Goal: Information Seeking & Learning: Learn about a topic

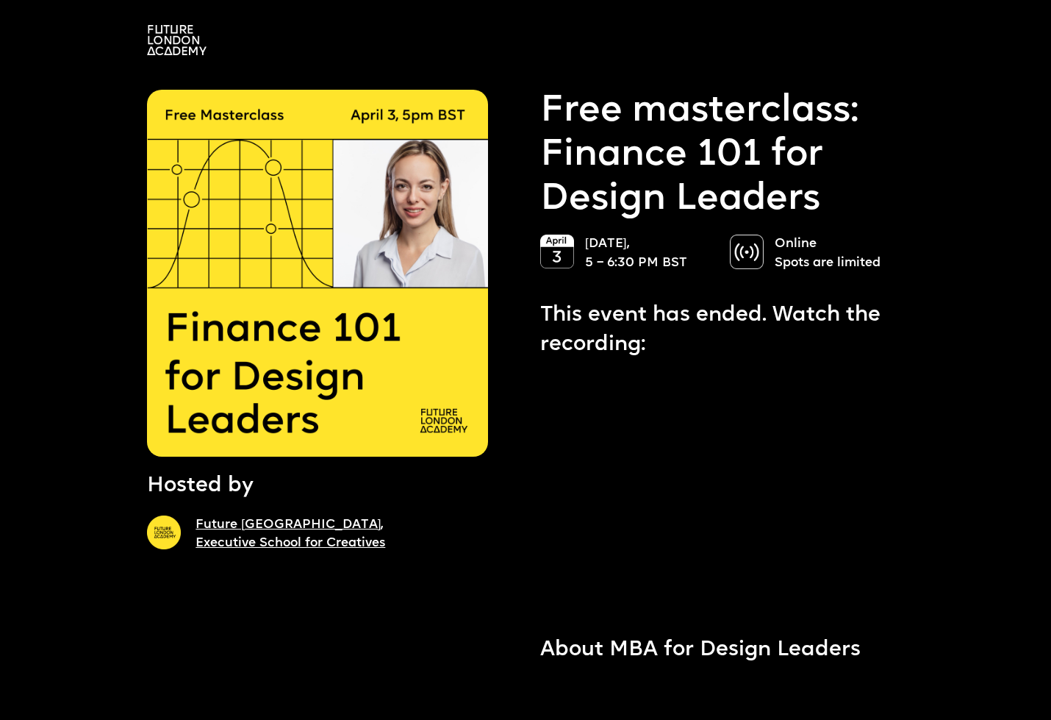
click at [167, 49] on img at bounding box center [177, 40] width 60 height 30
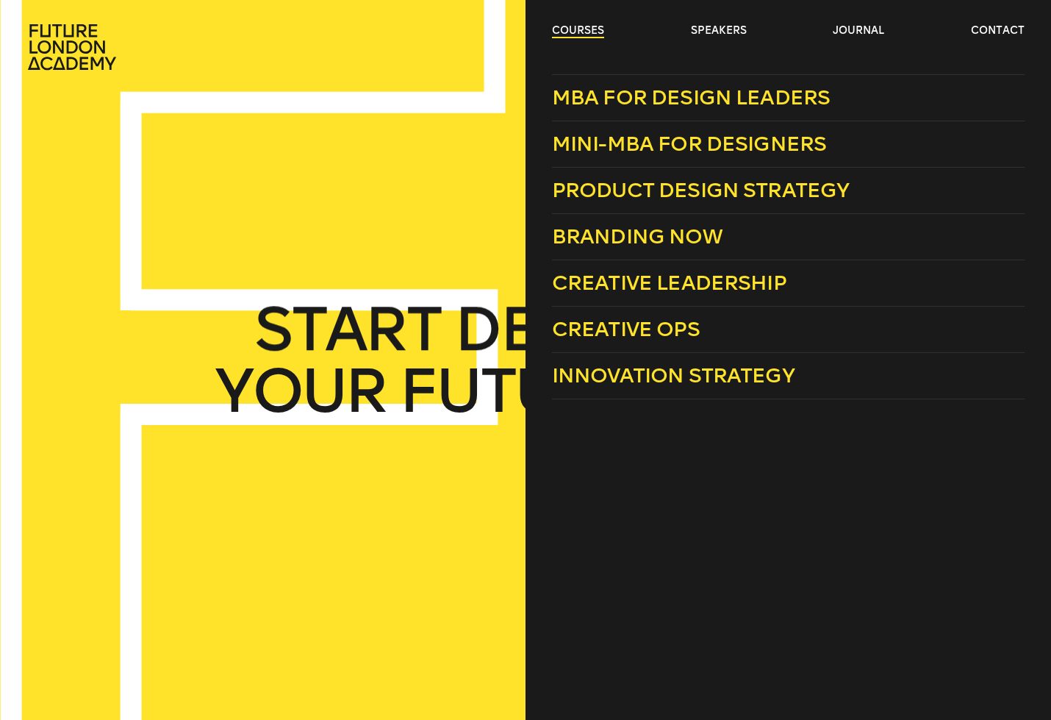
click at [587, 29] on link "courses" at bounding box center [578, 31] width 52 height 15
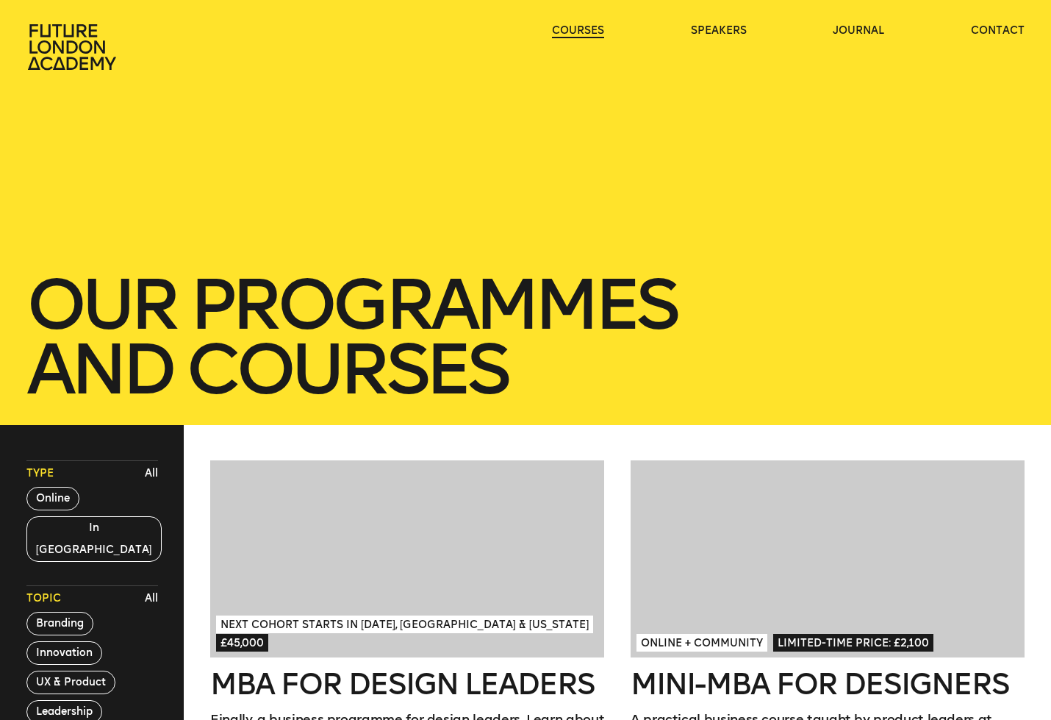
click at [587, 29] on link "courses" at bounding box center [578, 31] width 52 height 15
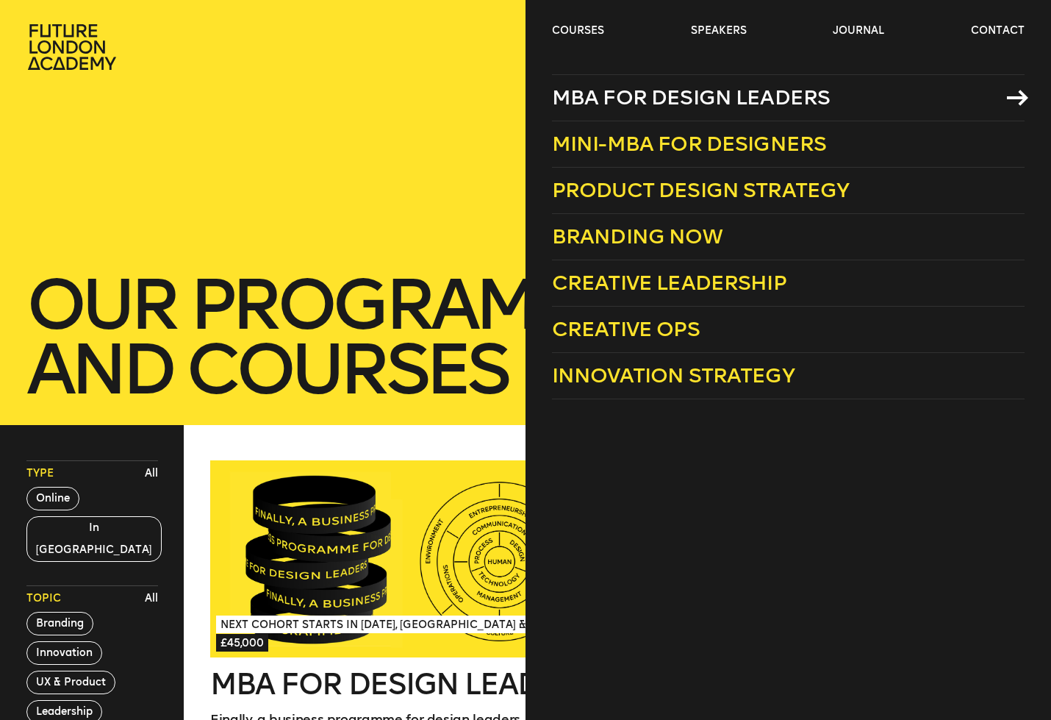
click at [584, 96] on span "MBA for Design Leaders" at bounding box center [691, 97] width 279 height 24
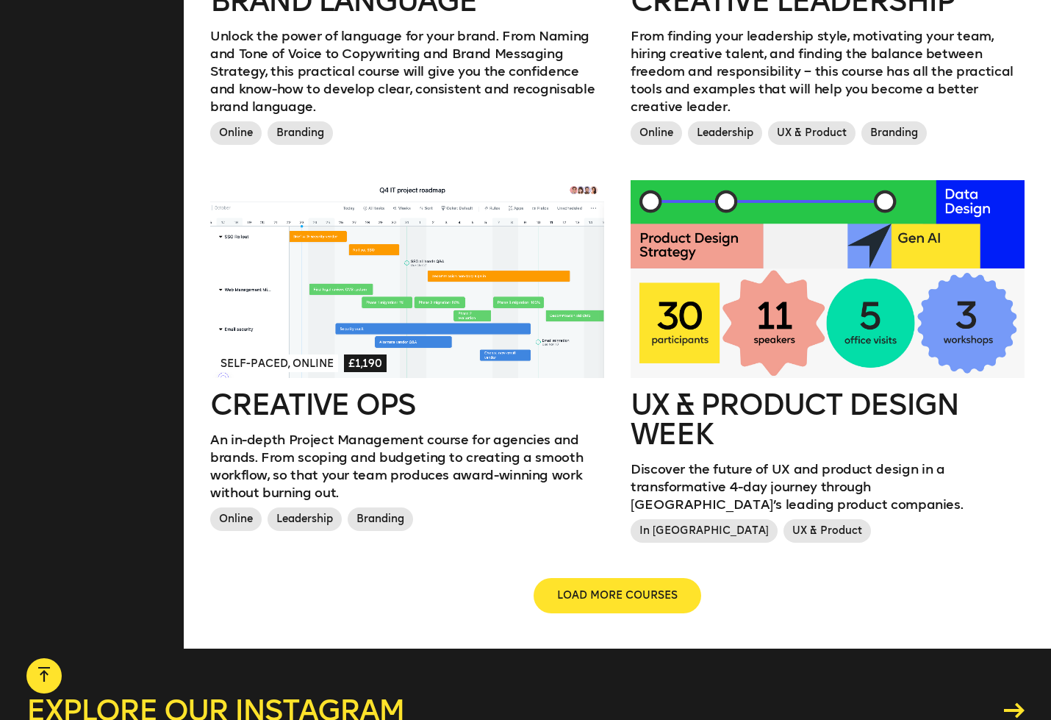
scroll to position [1484, 0]
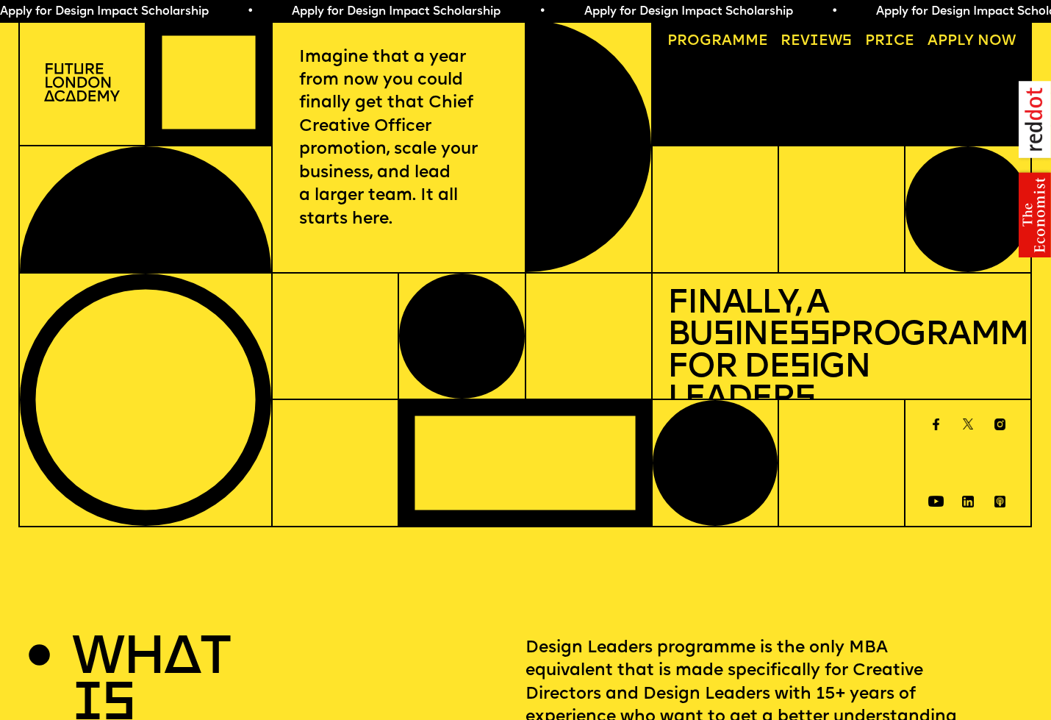
click at [697, 43] on link "Progr a mme" at bounding box center [717, 41] width 115 height 29
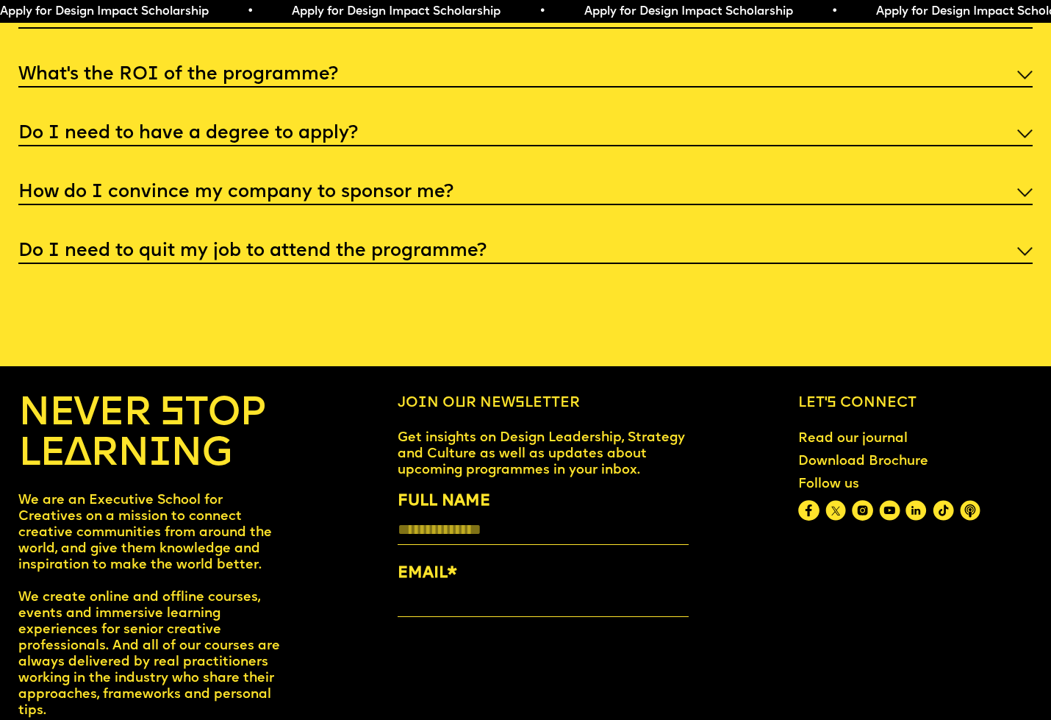
scroll to position [5746, 0]
